Goal: Obtain resource: Obtain resource

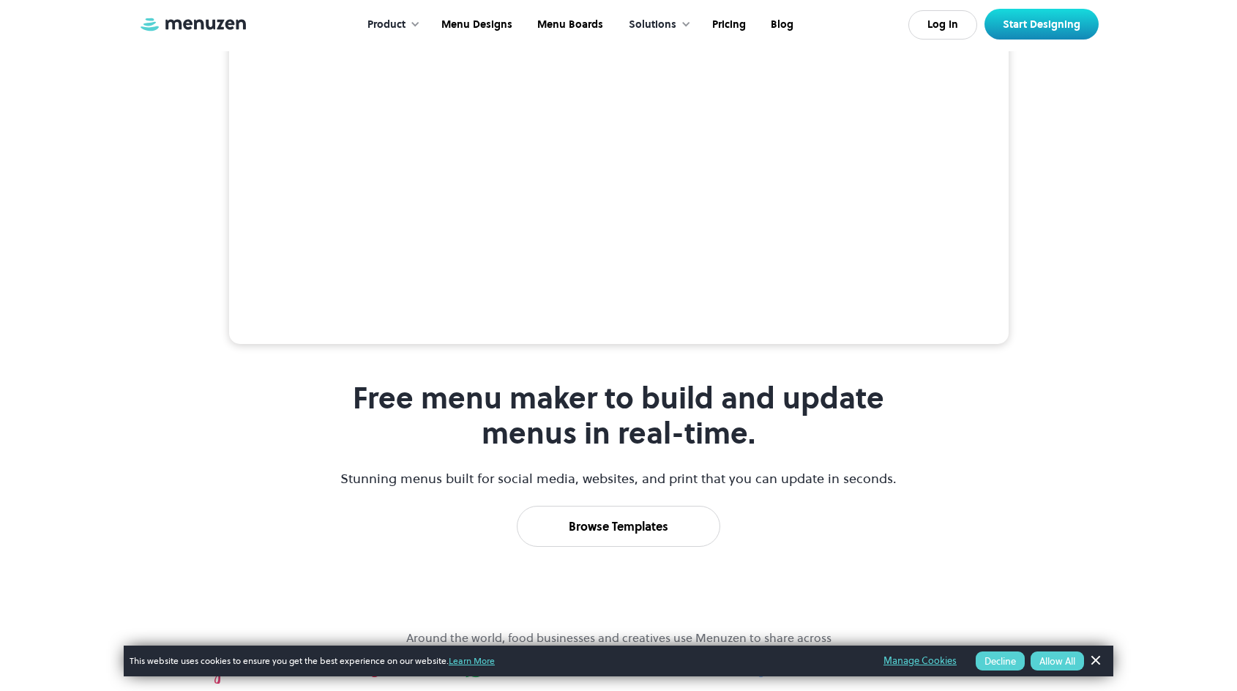
scroll to position [439, 0]
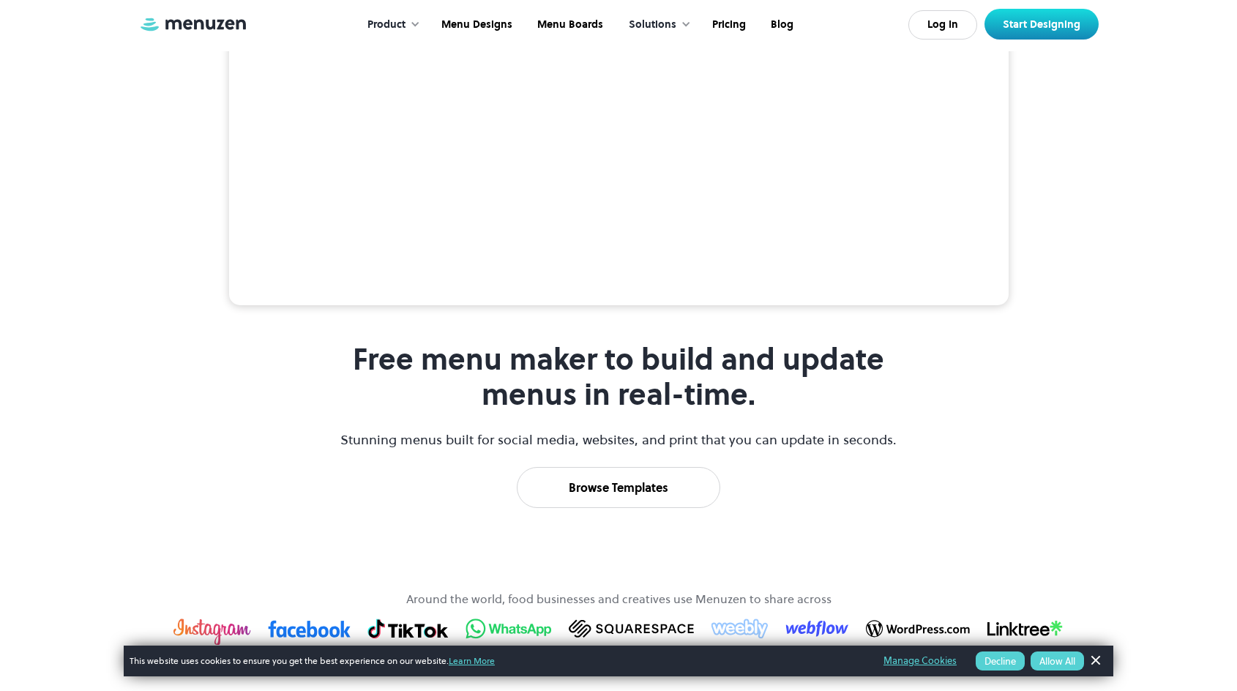
drag, startPoint x: 735, startPoint y: 180, endPoint x: 611, endPoint y: 200, distance: 126.1
click at [708, 187] on div "Free menu maker to build and update menus in real-time. Stunning menus built fo…" at bounding box center [618, 212] width 890 height 591
click at [610, 200] on video at bounding box center [618, 111] width 779 height 390
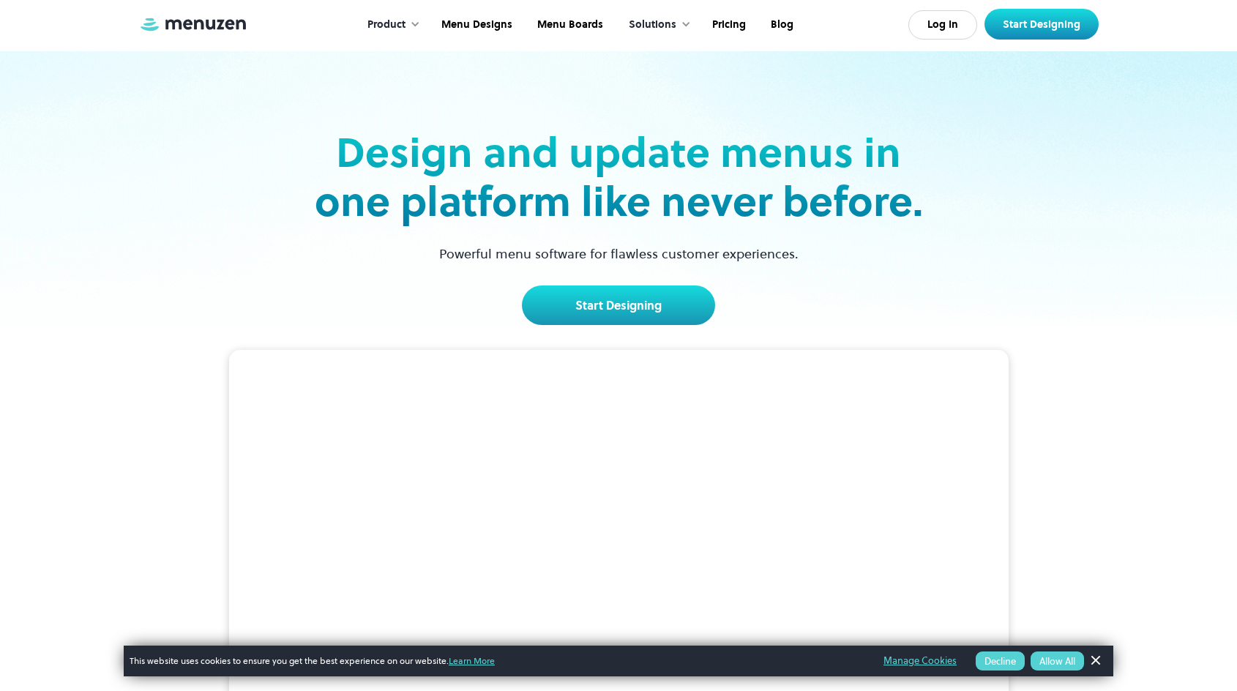
scroll to position [0, 0]
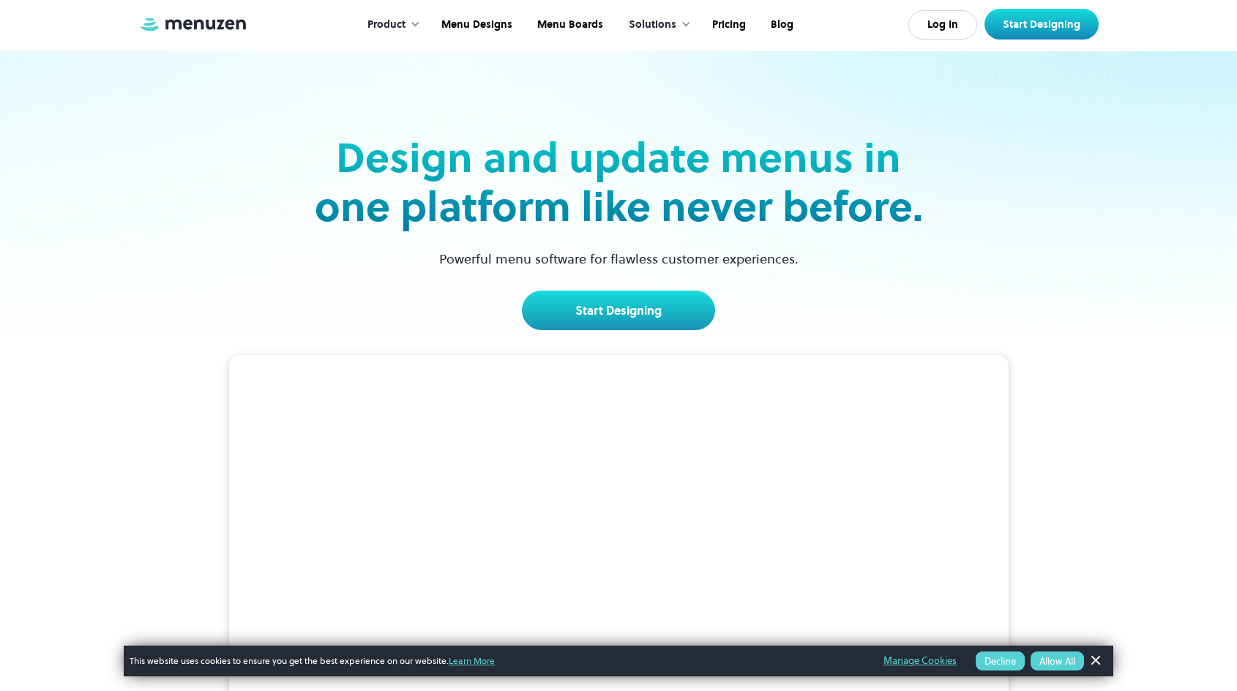
click at [480, 297] on div "Start Designing" at bounding box center [619, 311] width 618 height 40
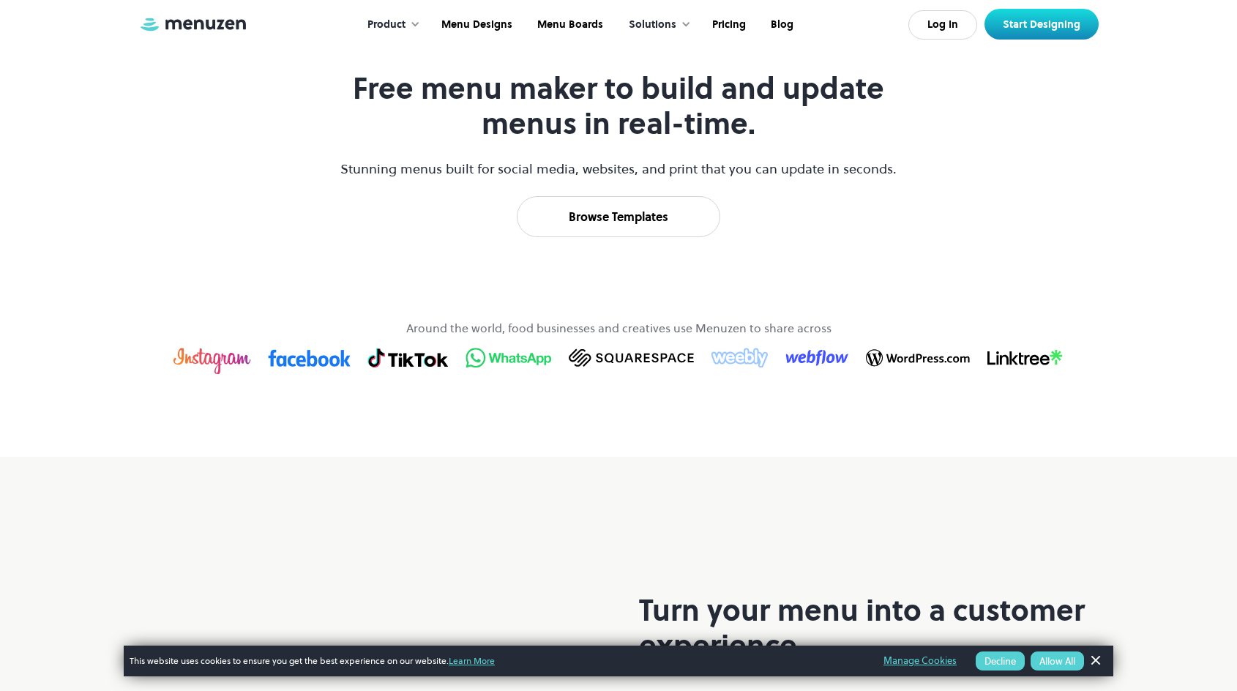
scroll to position [732, 0]
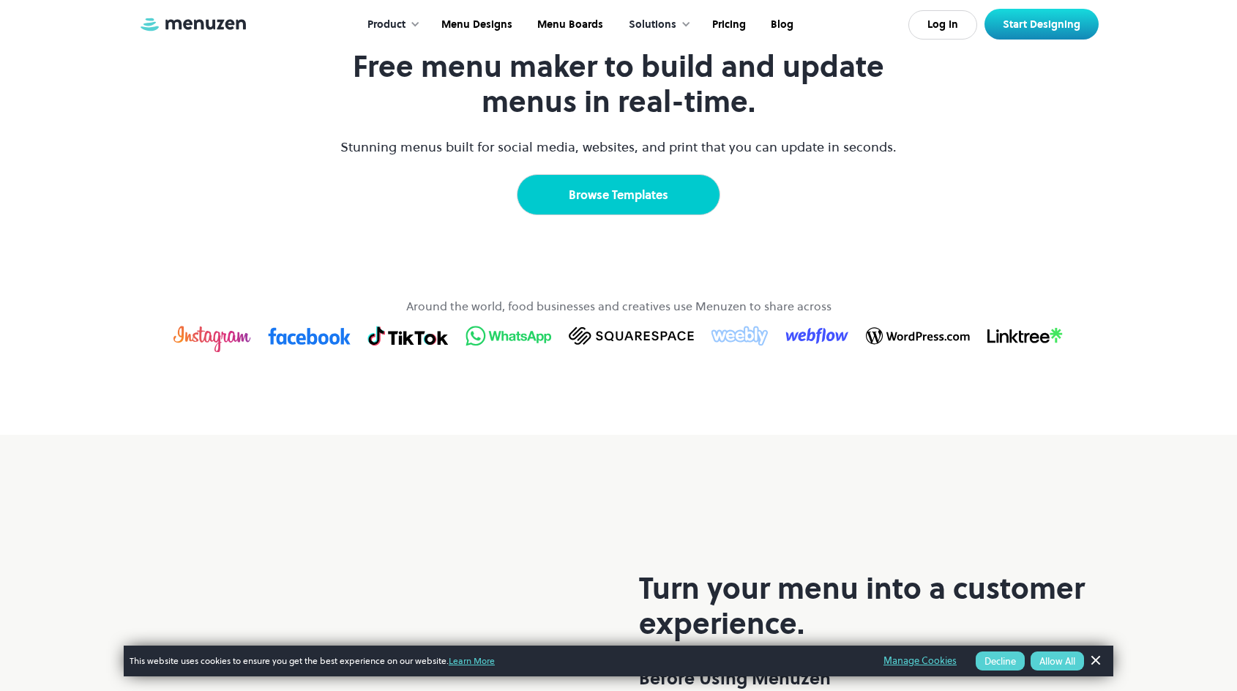
click at [670, 215] on link "Browse Templates" at bounding box center [618, 194] width 203 height 41
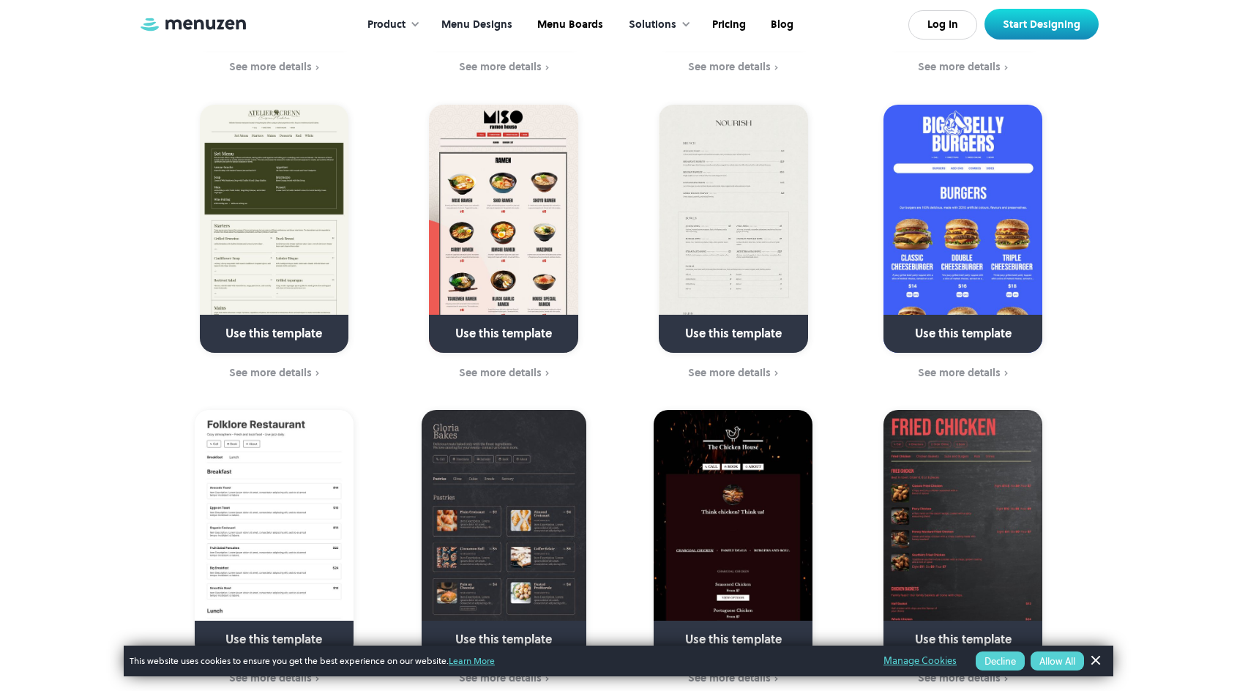
scroll to position [951, 0]
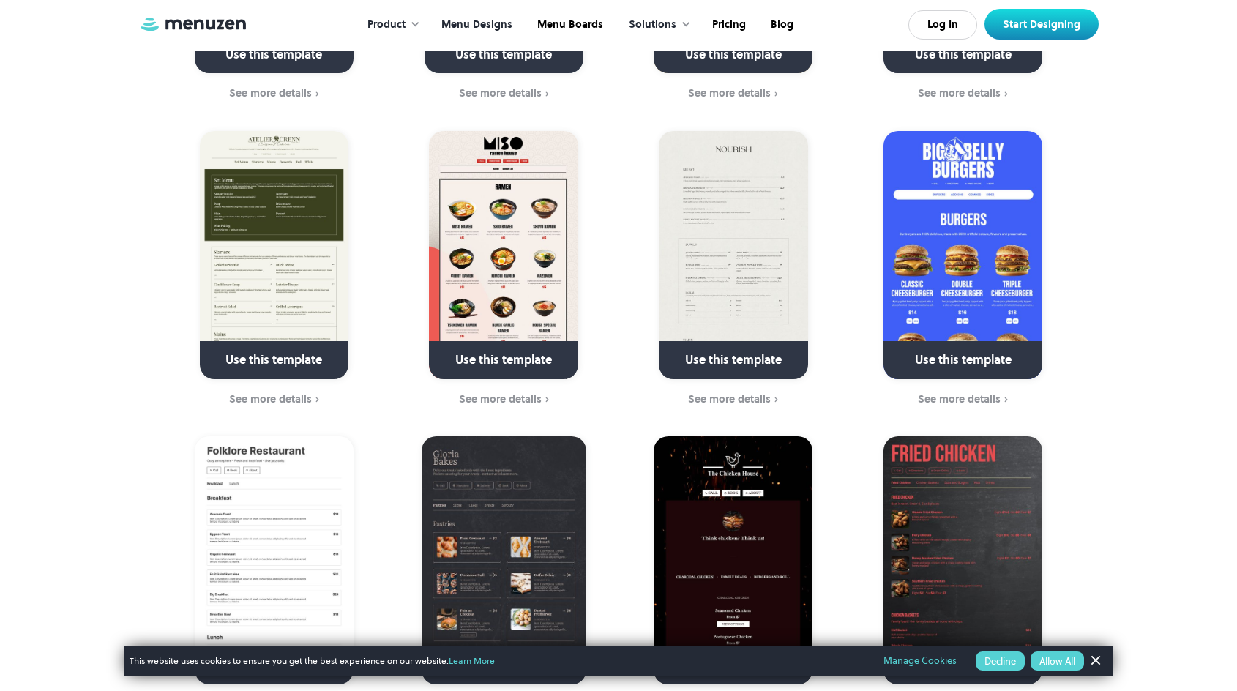
click at [941, 230] on img at bounding box center [962, 255] width 159 height 248
